Goal: Task Accomplishment & Management: Complete application form

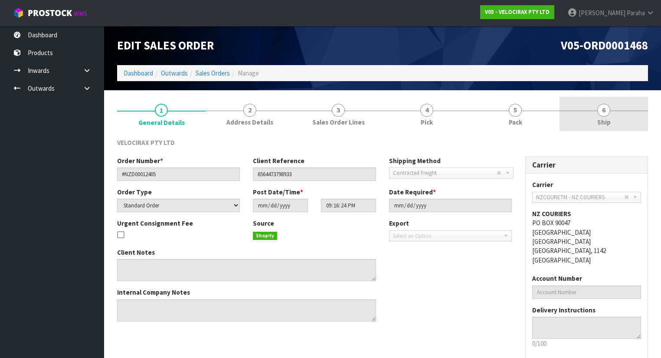
click at [610, 114] on link "6 Ship" at bounding box center [604, 114] width 89 height 34
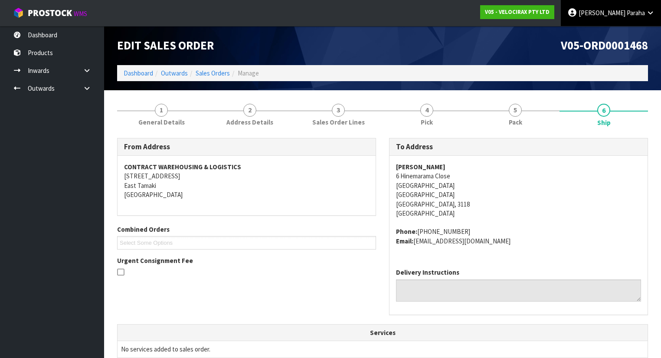
click at [603, 21] on link "Polly Paraha" at bounding box center [611, 13] width 100 height 26
click at [601, 35] on icon at bounding box center [604, 35] width 6 height 0
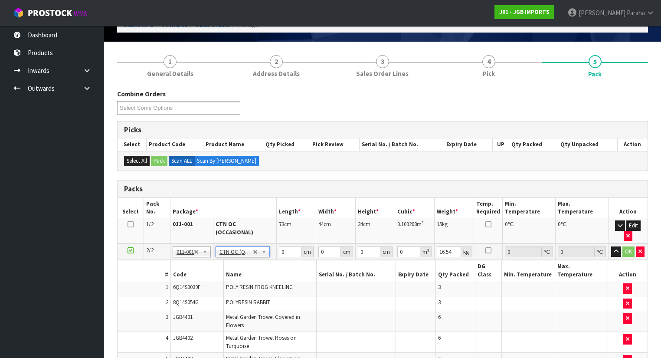
scroll to position [35, 0]
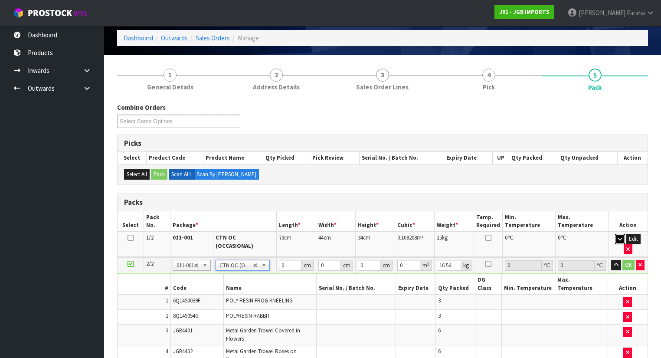
click at [618, 240] on icon "button" at bounding box center [620, 239] width 5 height 6
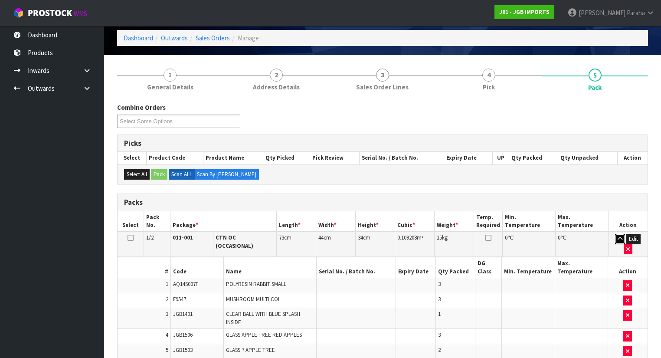
click at [618, 240] on icon "button" at bounding box center [620, 239] width 5 height 6
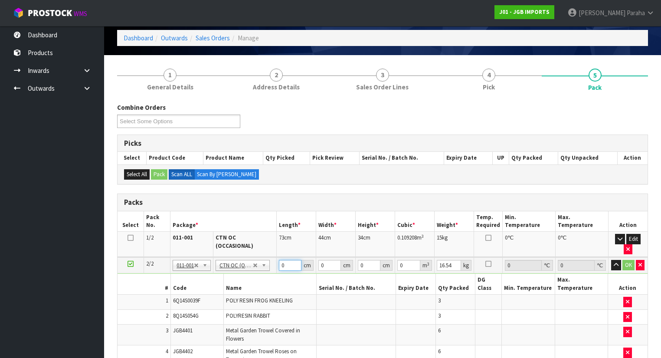
click at [290, 260] on input "0" at bounding box center [290, 265] width 23 height 11
type input "67"
type input "39"
type input "4"
type input "0.010452"
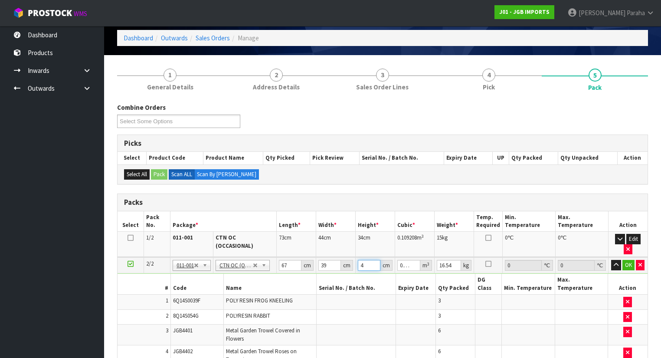
type input "40"
type input "0.10452"
type input "40"
type input "19"
click at [618, 262] on icon "button" at bounding box center [616, 265] width 5 height 6
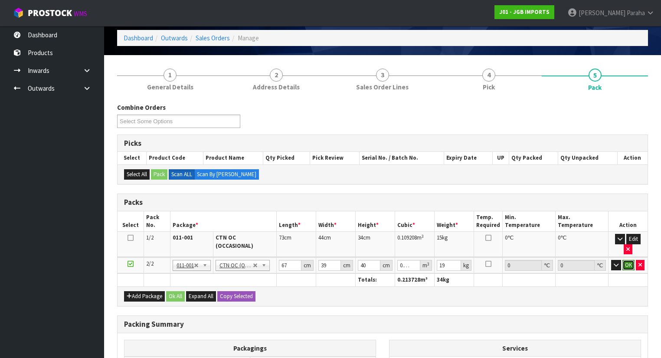
click at [627, 260] on button "OK" at bounding box center [629, 265] width 12 height 10
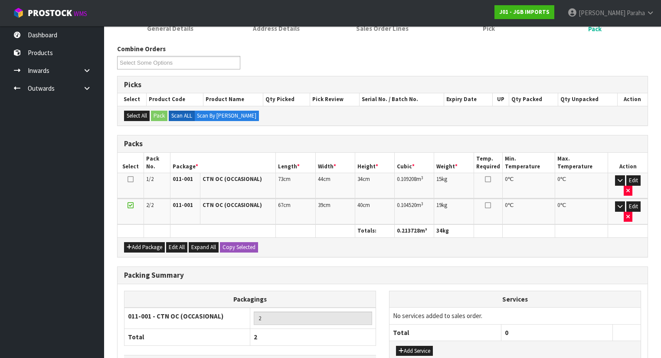
scroll to position [134, 0]
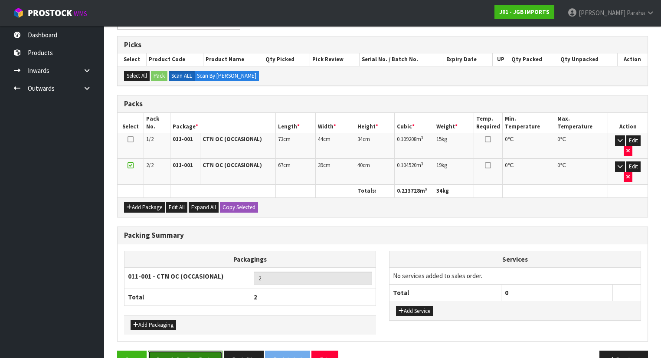
click at [202, 351] on button "Save & Confirm Packs" at bounding box center [185, 360] width 75 height 19
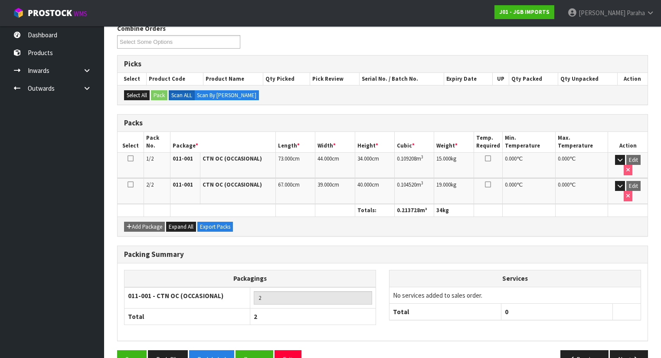
scroll to position [146, 0]
click at [634, 356] on icon "button" at bounding box center [636, 359] width 8 height 7
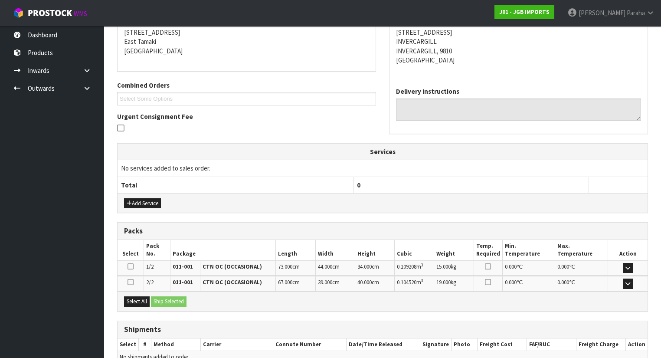
scroll to position [219, 0]
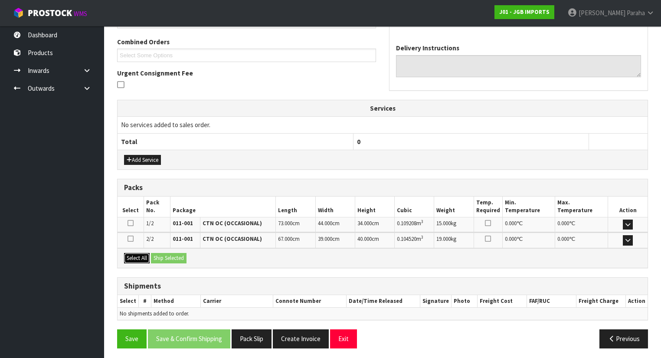
click at [141, 255] on button "Select All" at bounding box center [137, 258] width 26 height 10
click at [184, 254] on button "Ship Selected" at bounding box center [169, 258] width 36 height 10
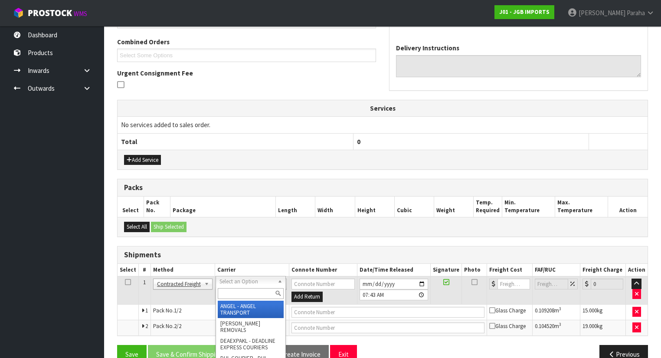
click at [257, 292] on input "text" at bounding box center [251, 293] width 66 height 11
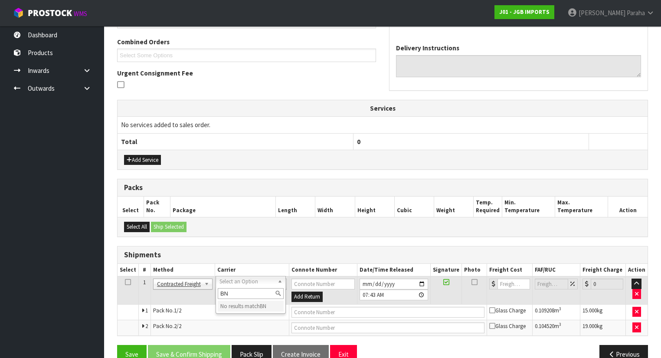
type input "B"
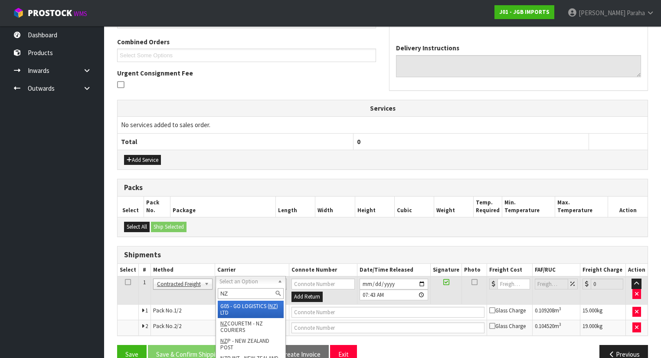
type input "NZP"
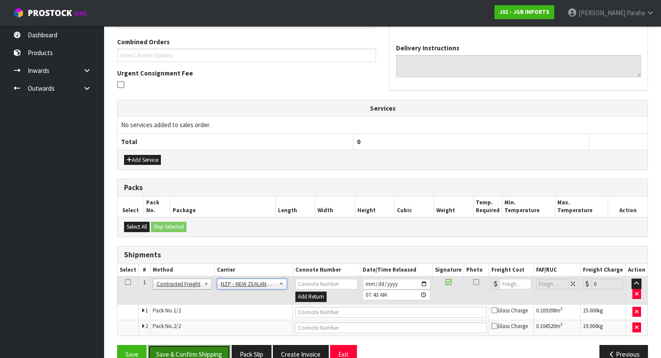
click at [204, 350] on button "Save & Confirm Shipping" at bounding box center [189, 354] width 82 height 19
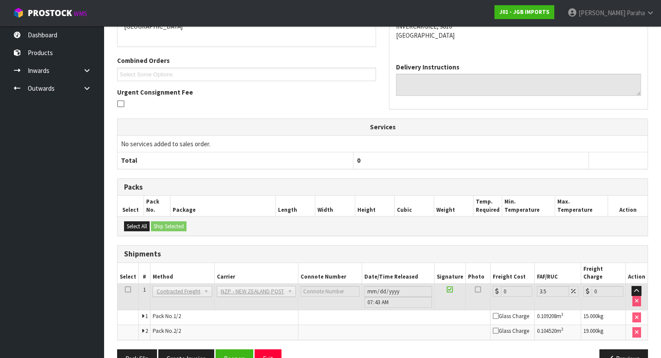
scroll to position [221, 0]
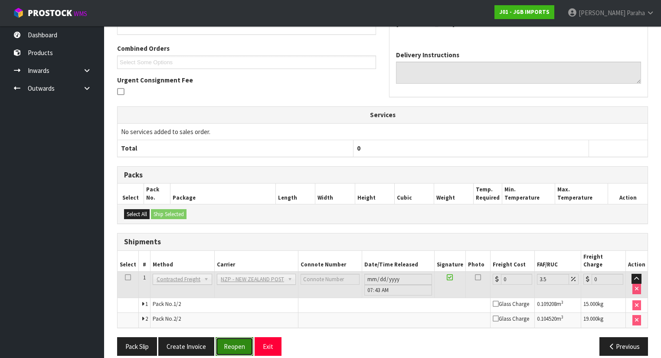
click at [237, 337] on button "Reopen" at bounding box center [235, 346] width 38 height 19
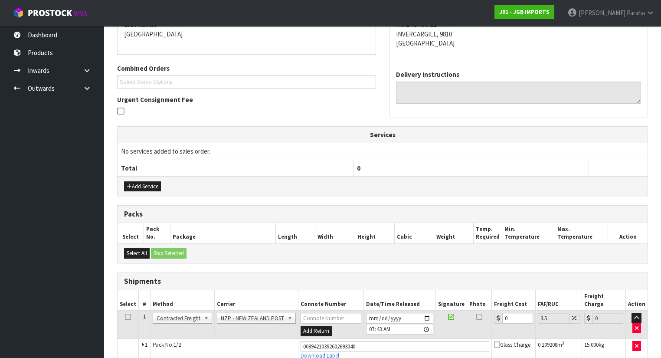
scroll to position [242, 0]
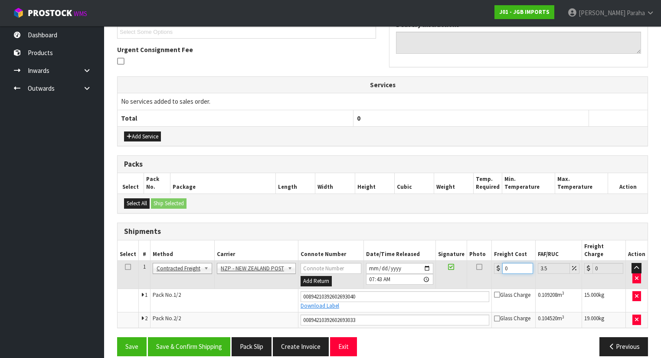
click at [510, 263] on input "0" at bounding box center [517, 268] width 31 height 11
type input "6"
type input "6.21"
type input "61"
type input "63.13"
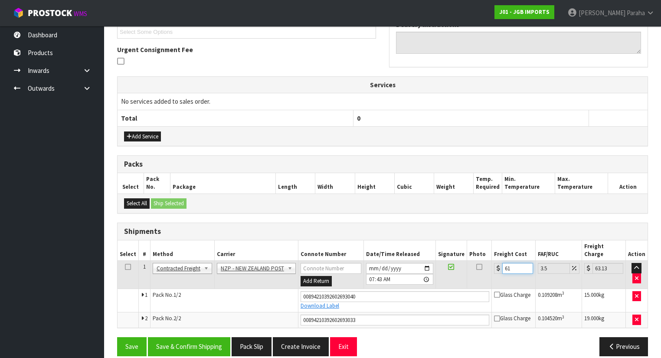
type input "61.5"
type input "63.65"
type input "61.55"
type input "63.7"
type input "61.55"
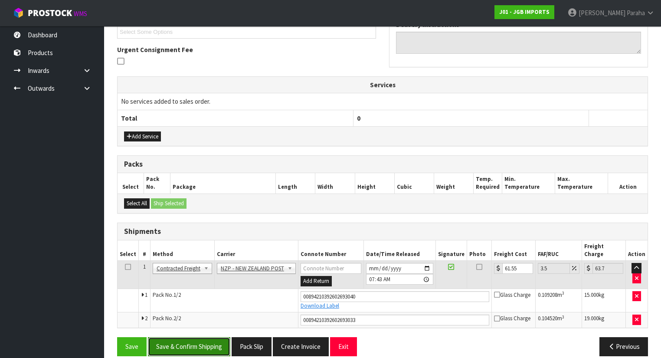
click at [209, 337] on button "Save & Confirm Shipping" at bounding box center [189, 346] width 82 height 19
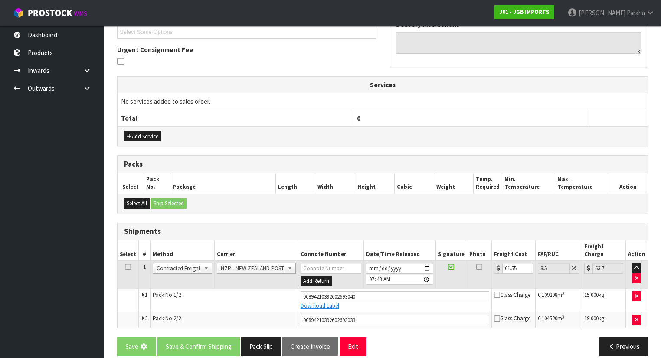
scroll to position [0, 0]
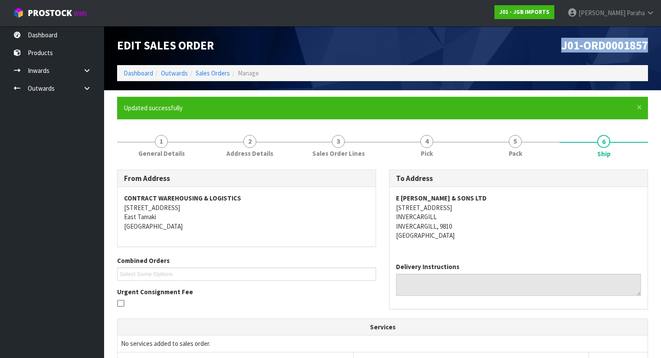
drag, startPoint x: 653, startPoint y: 44, endPoint x: 548, endPoint y: 39, distance: 104.7
click at [548, 39] on div "J01-ORD0001857" at bounding box center [519, 45] width 272 height 39
copy span "J01-ORD0001857"
click at [138, 75] on link "Dashboard" at bounding box center [139, 73] width 30 height 8
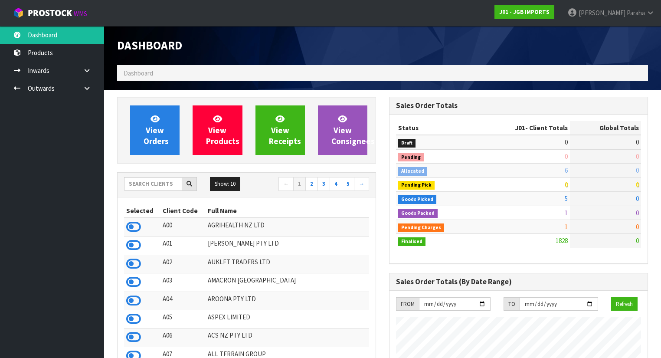
scroll to position [683, 272]
